Goal: Entertainment & Leisure: Browse casually

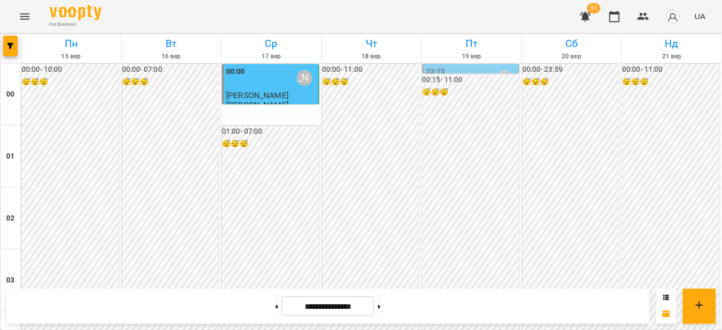
scroll to position [1269, 0]
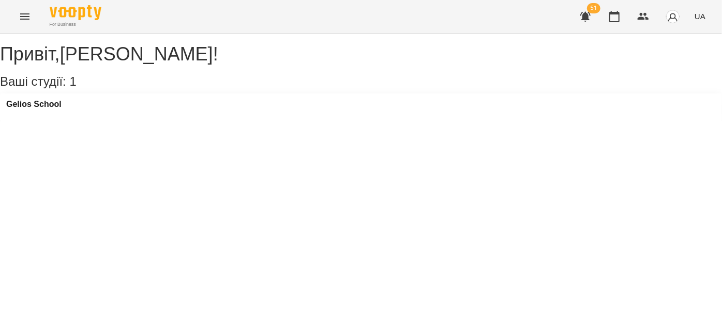
click at [23, 17] on icon "Menu" at bounding box center [24, 16] width 9 height 6
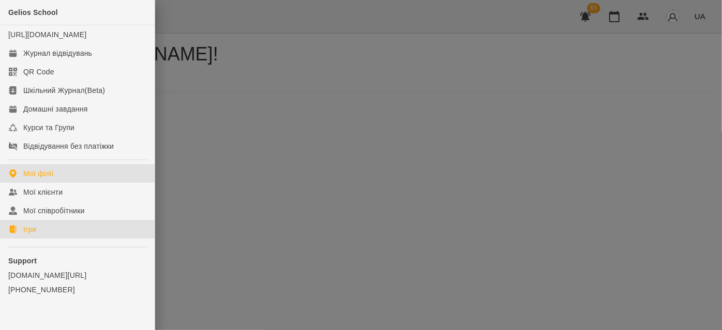
click at [55, 238] on link "Ігри" at bounding box center [77, 229] width 155 height 19
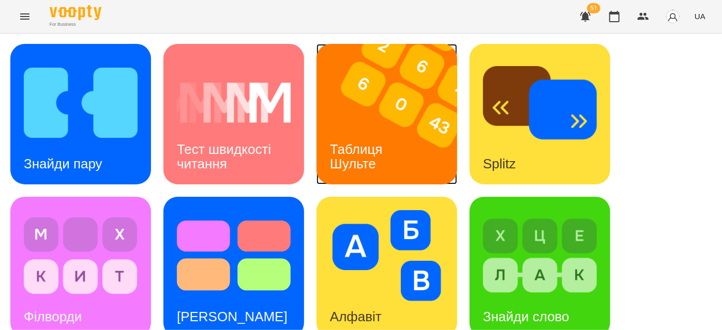
click at [335, 130] on div "Таблиця Шульте" at bounding box center [358, 156] width 83 height 55
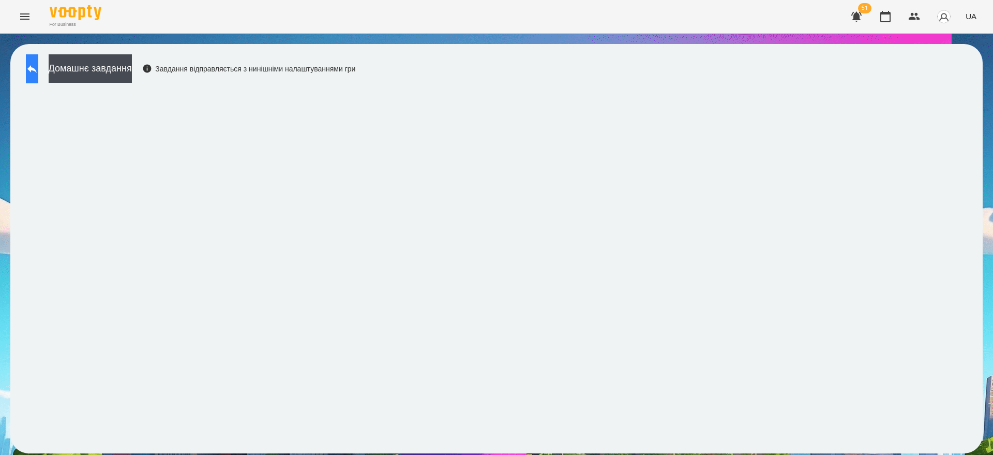
click at [38, 77] on button at bounding box center [32, 68] width 12 height 29
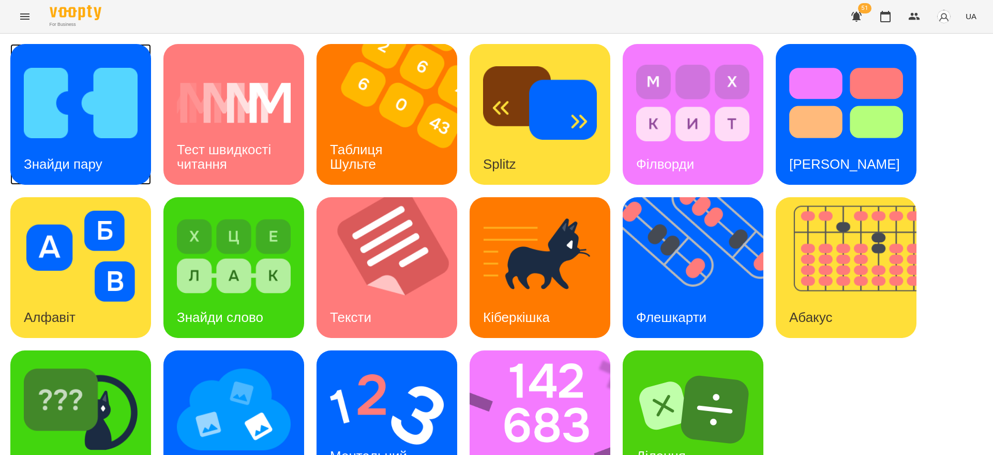
click at [123, 114] on img at bounding box center [81, 102] width 114 height 91
